Goal: Task Accomplishment & Management: Manage account settings

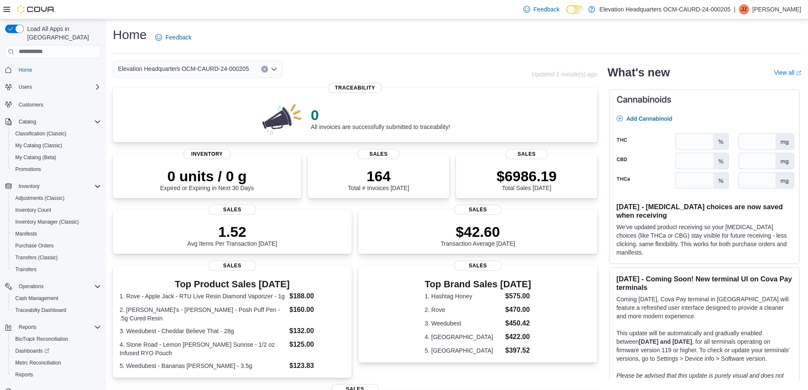
click at [781, 11] on p "[PERSON_NAME]" at bounding box center [777, 9] width 49 height 10
click at [574, 45] on div "Home Feedback" at bounding box center [457, 37] width 689 height 22
click at [57, 142] on span "My Catalog (Classic)" at bounding box center [38, 145] width 47 height 7
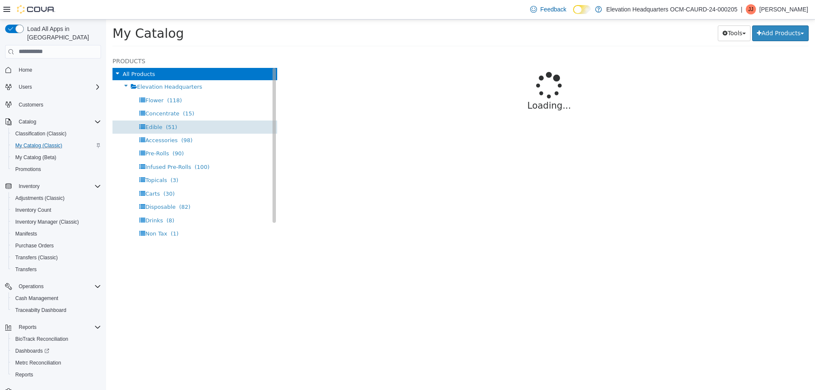
select select "**********"
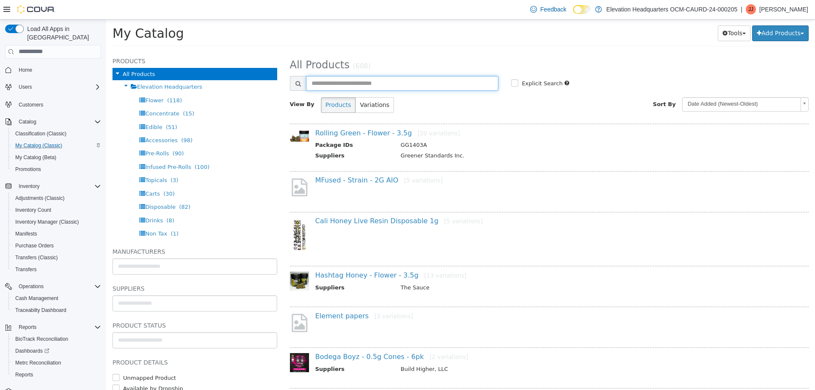
click at [370, 86] on input "text" at bounding box center [402, 83] width 193 height 15
type input "*******"
select select "**********"
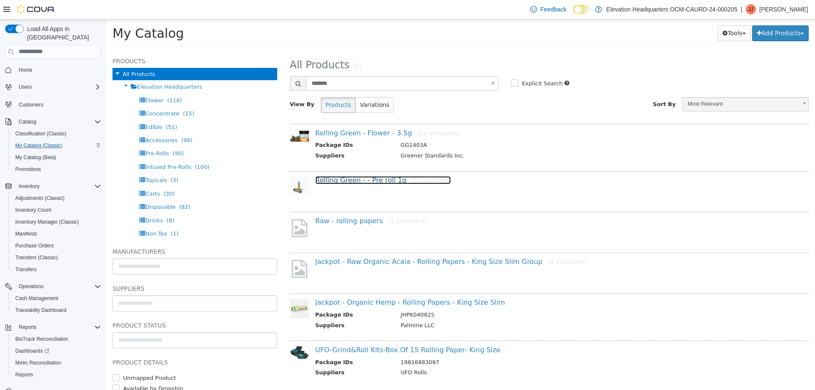
click at [384, 183] on link "Rolling Green - - Pre roll 1g [9 variations]" at bounding box center [382, 180] width 135 height 8
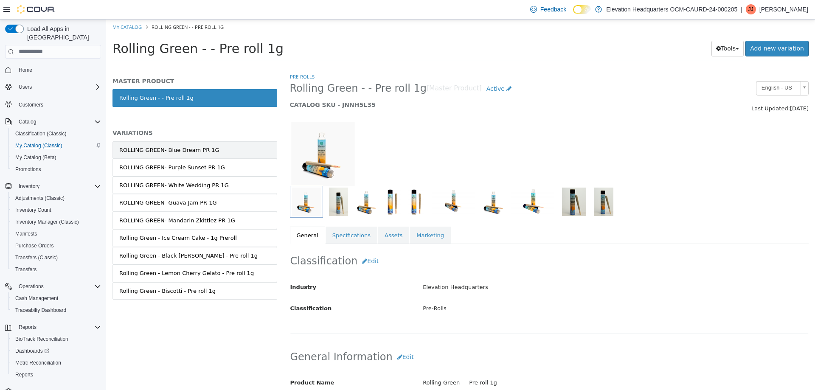
click at [200, 151] on div "ROLLING GREEN- Blue Dream PR 1G" at bounding box center [169, 150] width 100 height 8
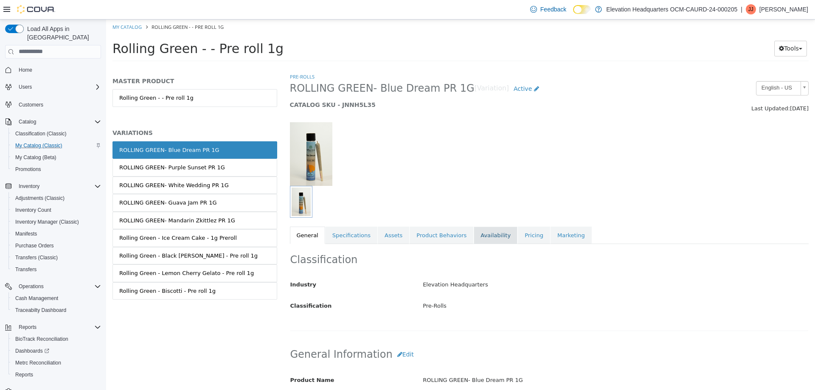
click at [474, 236] on link "Availability" at bounding box center [496, 235] width 44 height 18
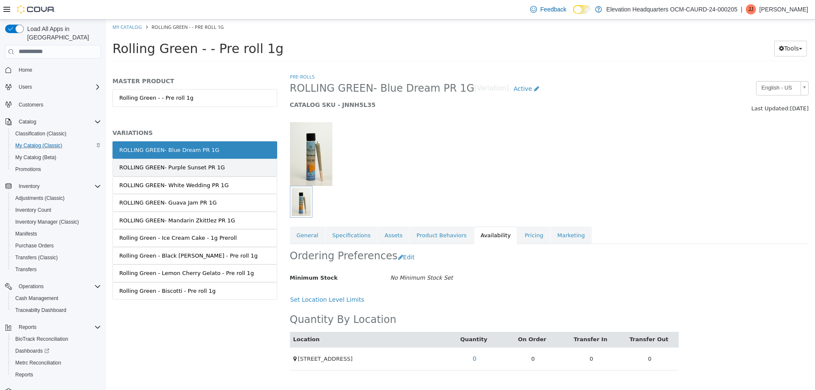
click at [230, 166] on link "ROLLING GREEN- Purple Sunset PR 1G" at bounding box center [194, 167] width 165 height 18
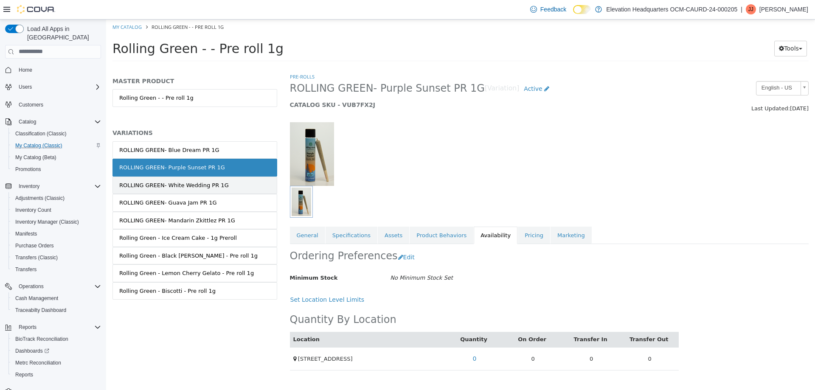
click at [223, 183] on link "ROLLING GREEN- White Wedding PR 1G" at bounding box center [194, 185] width 165 height 18
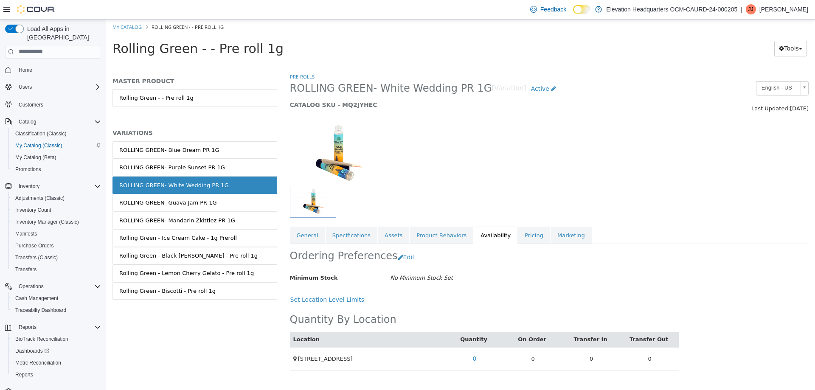
click at [222, 201] on link "ROLLING GREEN- Guava Jam PR 1G" at bounding box center [194, 203] width 165 height 18
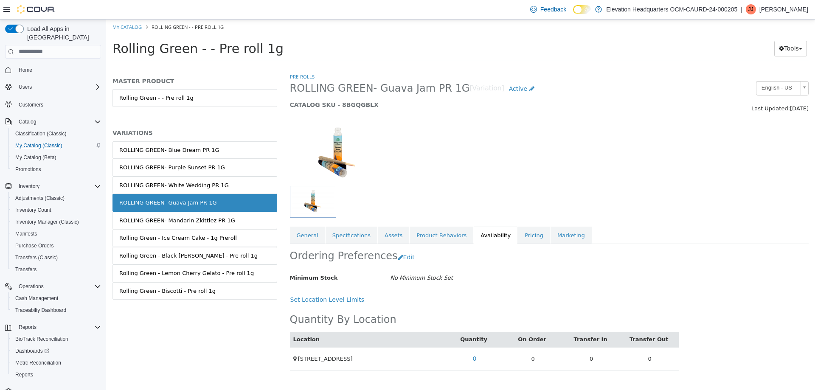
click at [223, 216] on link "ROLLING GREEN- Mandarin Zkittlez PR 1G" at bounding box center [194, 220] width 165 height 18
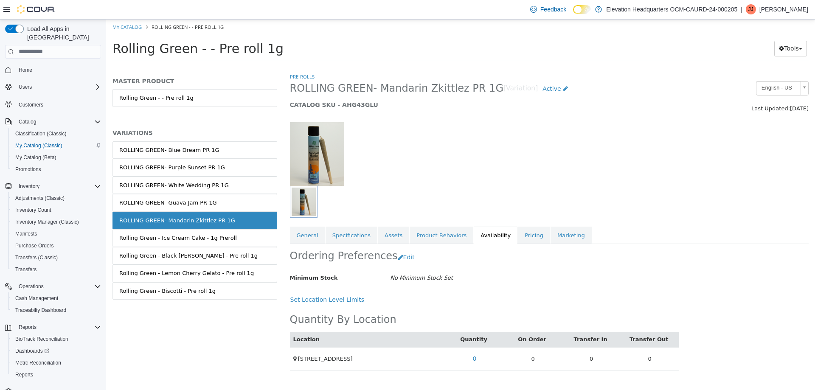
click at [225, 231] on link "Rolling Green - Ice Cream Cake - 1g Preroll" at bounding box center [194, 238] width 165 height 18
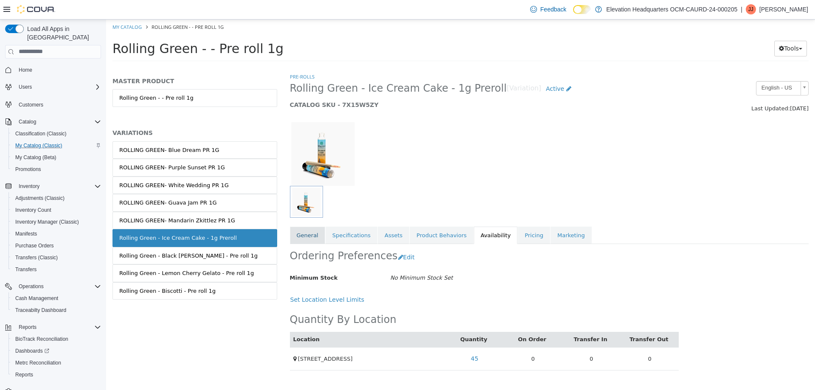
drag, startPoint x: 322, startPoint y: 244, endPoint x: 319, endPoint y: 241, distance: 4.5
click at [322, 244] on div "Ordering Preferences Edit" at bounding box center [484, 257] width 389 height 27
click at [318, 241] on link "General" at bounding box center [307, 235] width 35 height 18
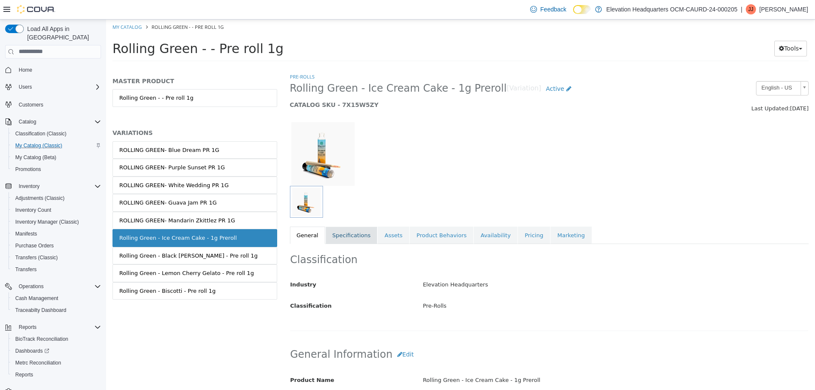
click at [362, 241] on link "Specifications" at bounding box center [352, 235] width 52 height 18
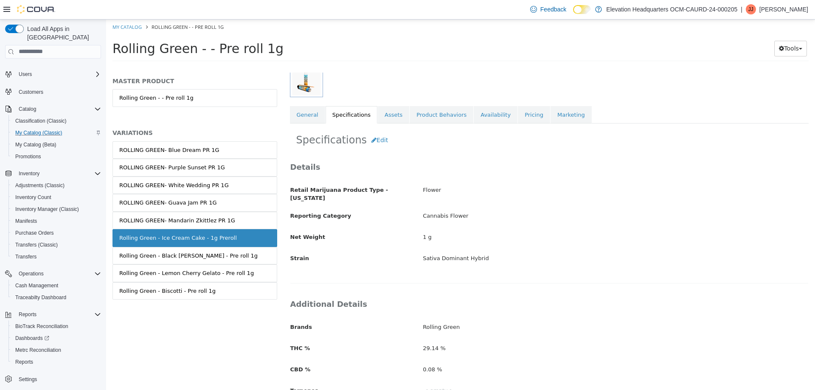
scroll to position [106, 0]
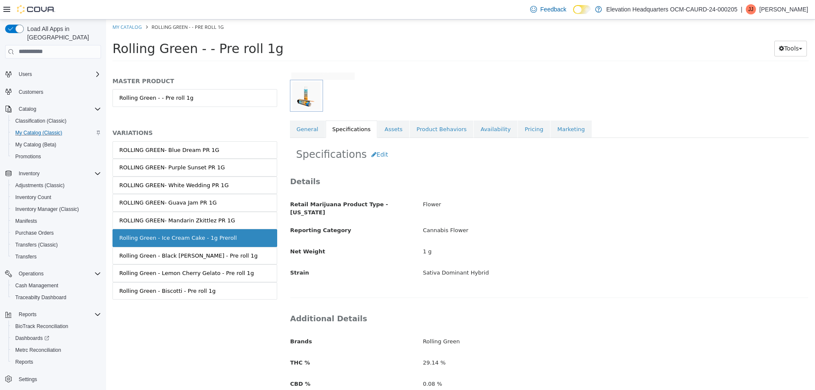
click at [798, 16] on div "Feedback Dark Mode Elevation Headquarters OCM-CAURD-24-000205 | JJ Jay Jamie" at bounding box center [667, 9] width 281 height 17
click at [789, 7] on p "Jay Jamie" at bounding box center [783, 9] width 49 height 10
click at [765, 85] on button "Sign Out" at bounding box center [766, 83] width 78 height 14
